Goal: Information Seeking & Learning: Learn about a topic

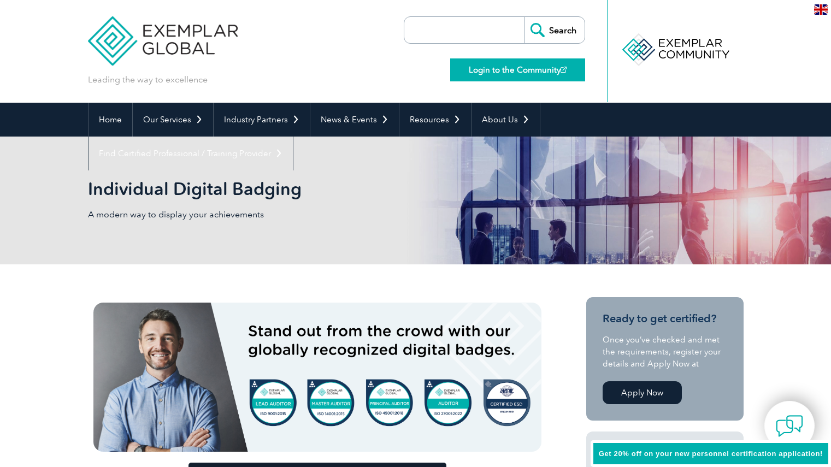
click at [514, 73] on link "Login to the Community" at bounding box center [517, 69] width 135 height 23
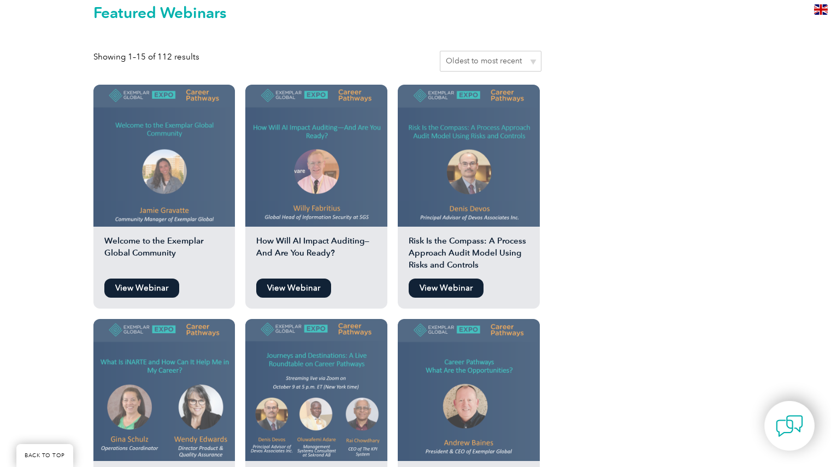
scroll to position [929, 0]
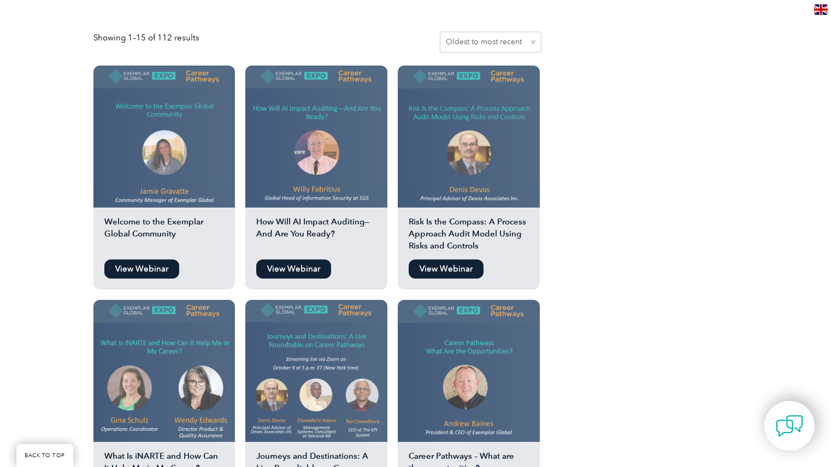
click at [532, 32] on select "Sort by popularity Sort by average rating Sort by latest Sort by price: low to …" at bounding box center [491, 42] width 102 height 21
select select "date"
click at [442, 32] on select "Sort by popularity Sort by average rating Sort by latest Sort by price: low to …" at bounding box center [491, 42] width 102 height 21
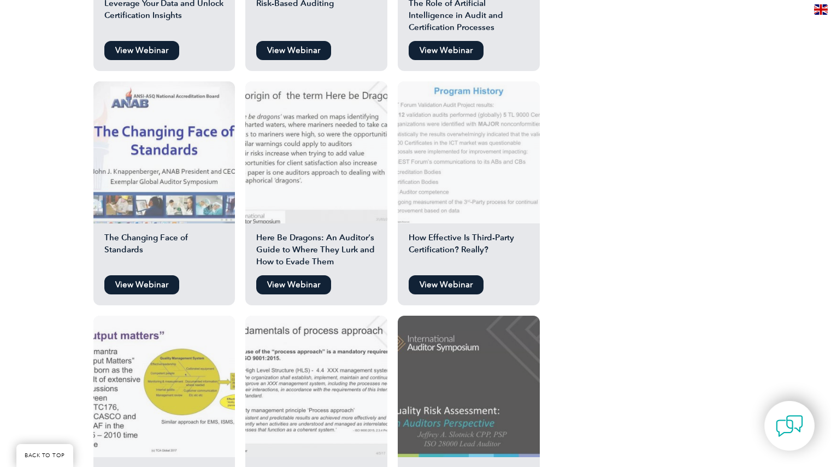
scroll to position [820, 0]
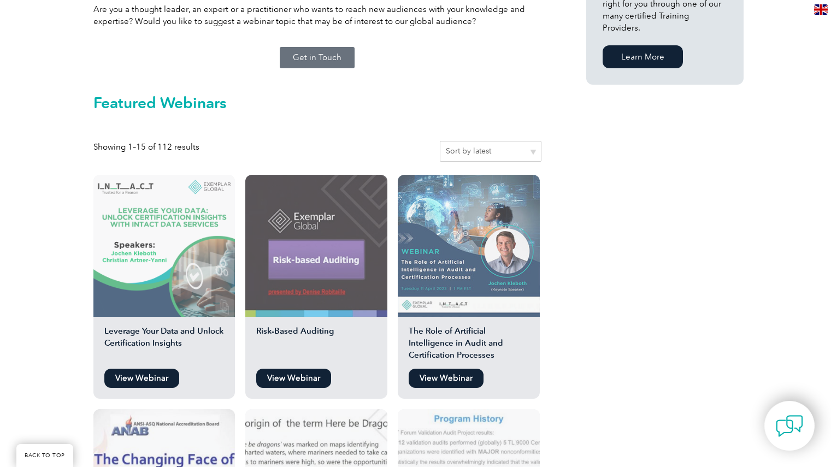
click at [531, 142] on select "Sort by popularity Sort by average rating Sort by latest Sort by price: low to …" at bounding box center [491, 151] width 102 height 21
select select "oldest_to_recent"
click at [442, 141] on select "Sort by popularity Sort by average rating Sort by latest Sort by price: low to …" at bounding box center [491, 151] width 102 height 21
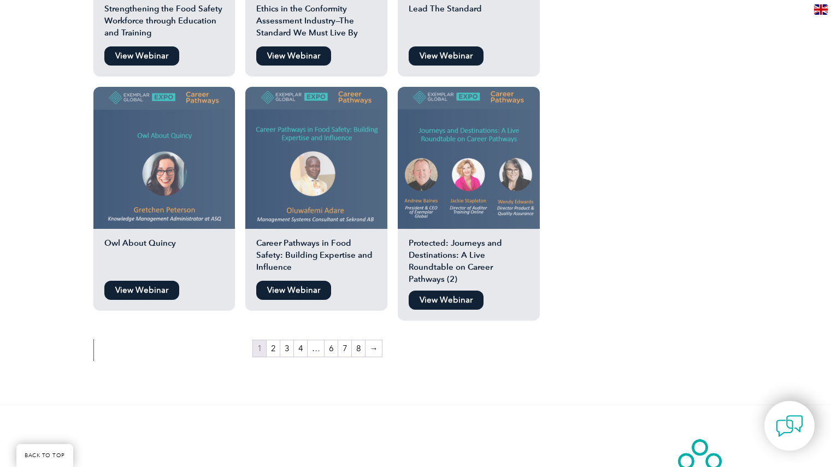
scroll to position [1913, 0]
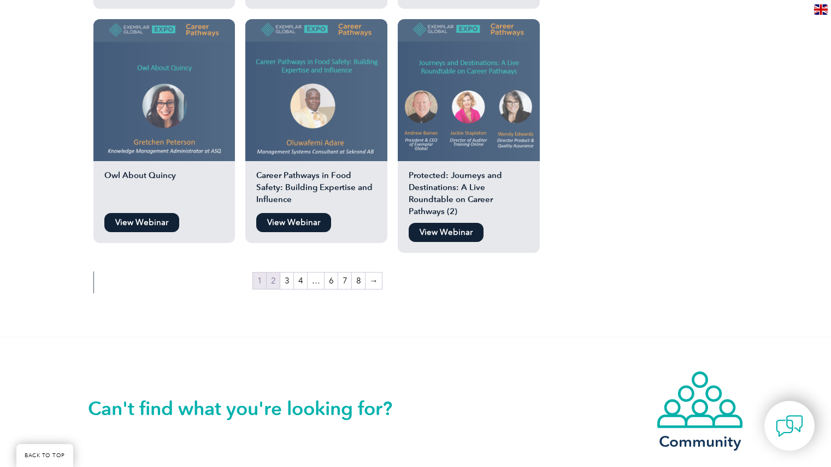
click at [273, 273] on link "2" at bounding box center [273, 281] width 13 height 16
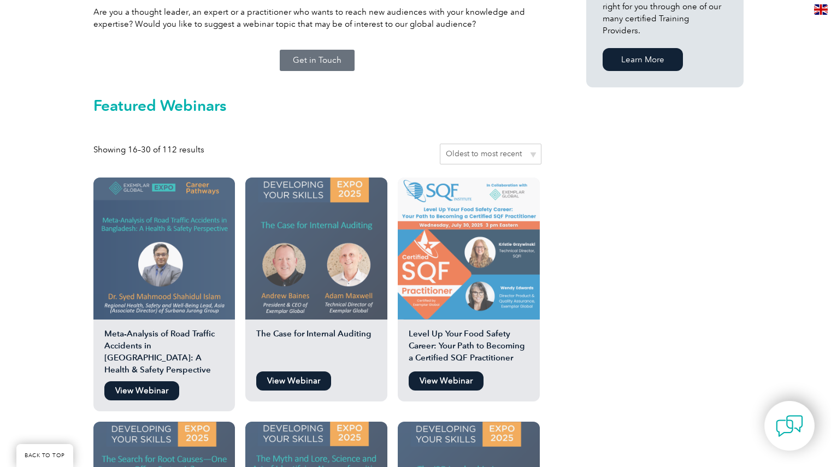
scroll to position [874, 0]
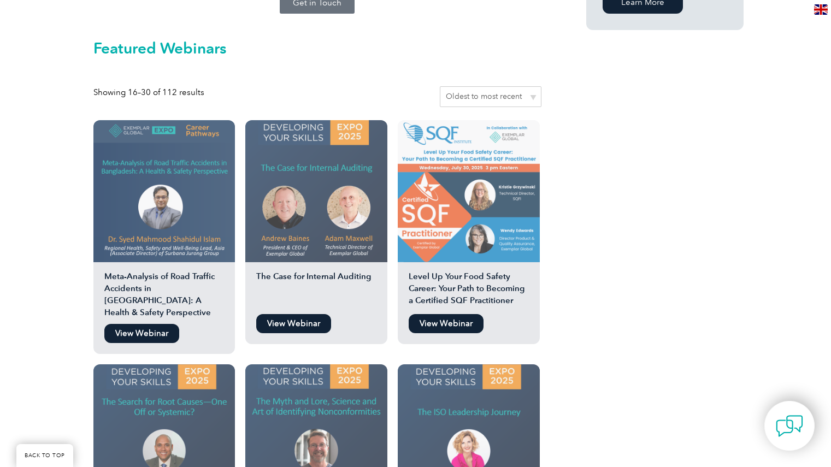
click at [152, 324] on link "View Webinar" at bounding box center [141, 333] width 75 height 19
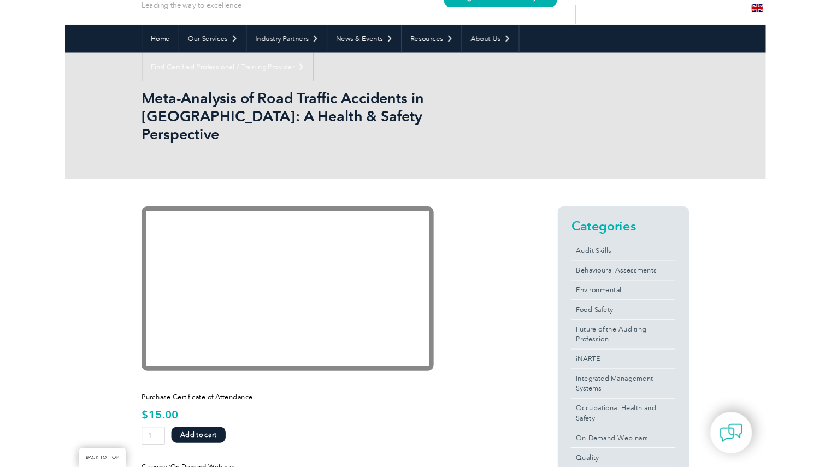
scroll to position [273, 0]
